Goal: Task Accomplishment & Management: Complete application form

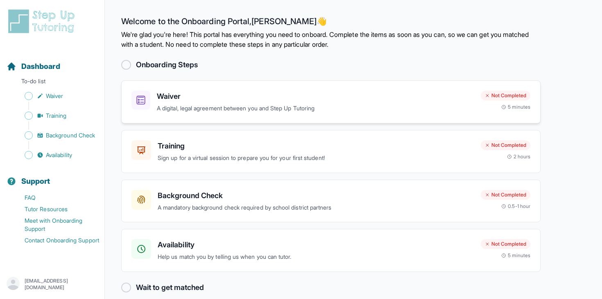
click at [356, 98] on h3 "Waiver" at bounding box center [315, 96] width 317 height 11
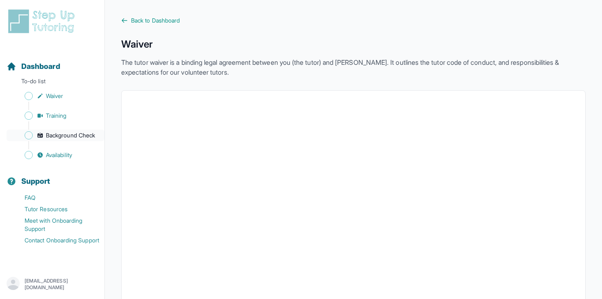
click at [69, 138] on span "Background Check" at bounding box center [70, 135] width 49 height 8
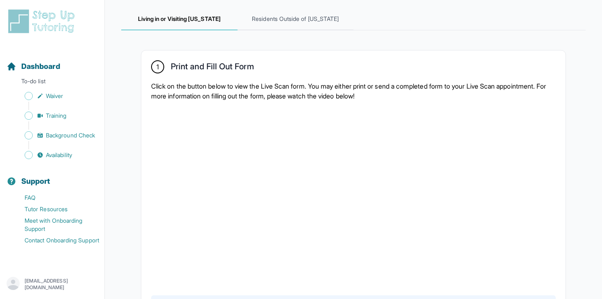
scroll to position [119, 0]
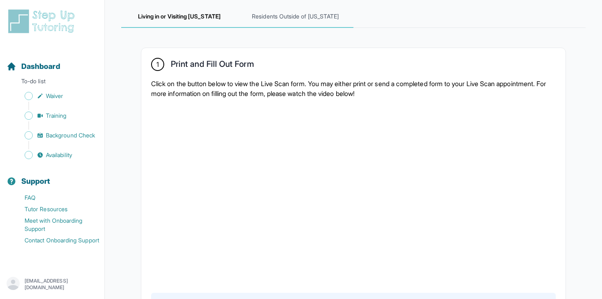
click at [317, 24] on span "Residents Outside of [US_STATE]" at bounding box center [296, 17] width 116 height 22
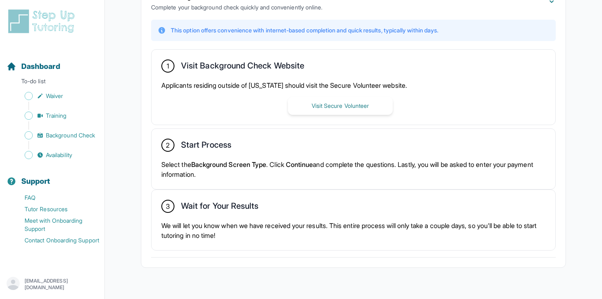
scroll to position [206, 0]
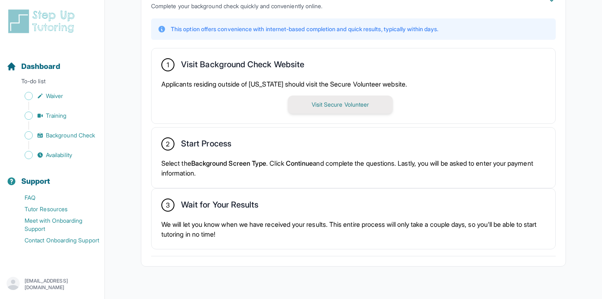
click at [352, 105] on button "Visit Secure Volunteer" at bounding box center [340, 104] width 105 height 18
click at [70, 153] on span "Availability" at bounding box center [59, 155] width 26 height 8
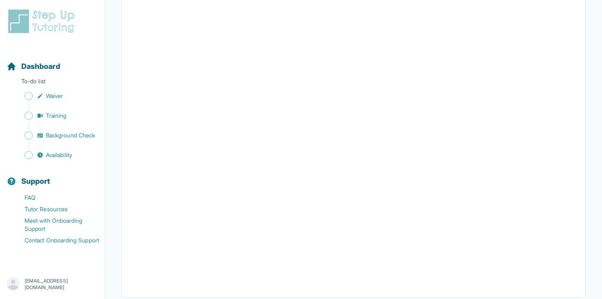
scroll to position [141, 0]
click at [38, 80] on p "To-do list" at bounding box center [52, 82] width 98 height 11
click at [40, 63] on span "Dashboard" at bounding box center [40, 66] width 39 height 11
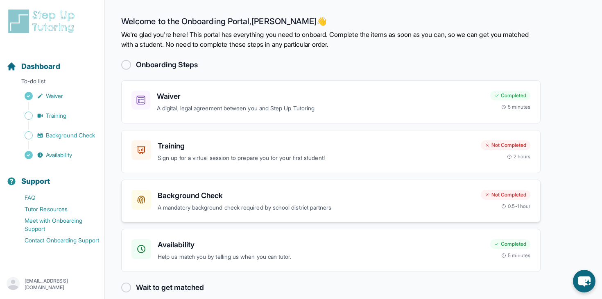
scroll to position [11, 0]
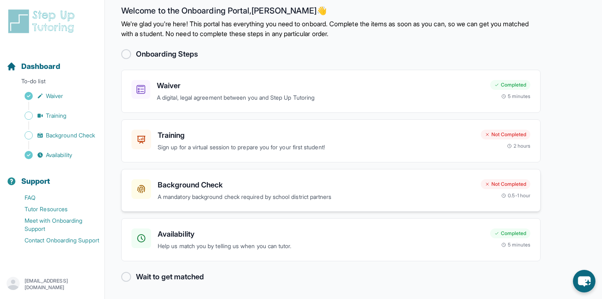
click at [261, 195] on p "A mandatory background check required by school district partners" at bounding box center [316, 196] width 317 height 9
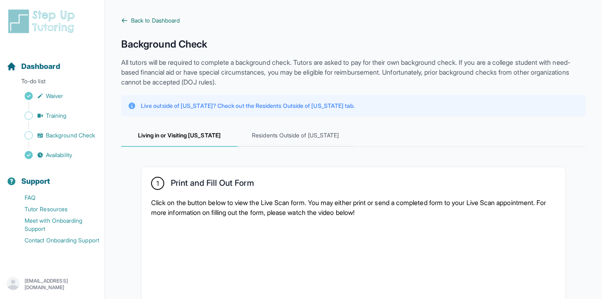
click at [148, 21] on span "Back to Dashboard" at bounding box center [155, 20] width 49 height 8
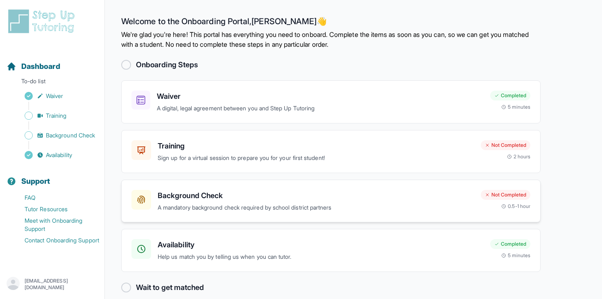
scroll to position [11, 0]
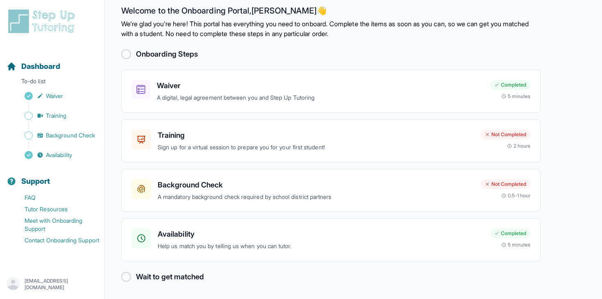
click at [126, 278] on div at bounding box center [126, 277] width 10 height 10
